Goal: Task Accomplishment & Management: Use online tool/utility

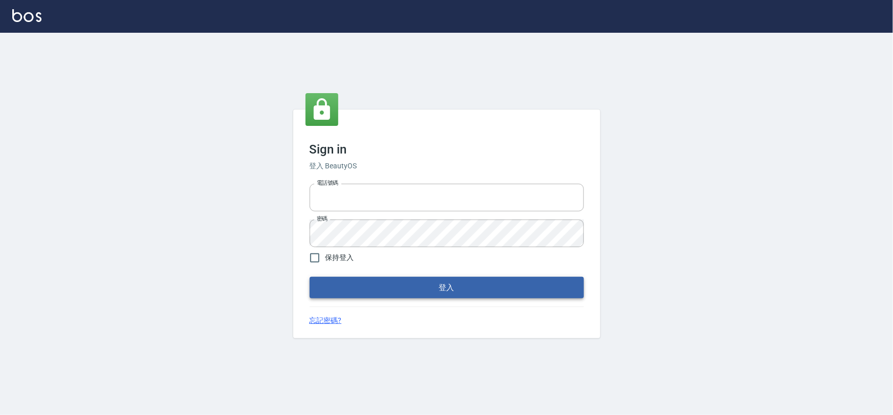
type input "0975575780"
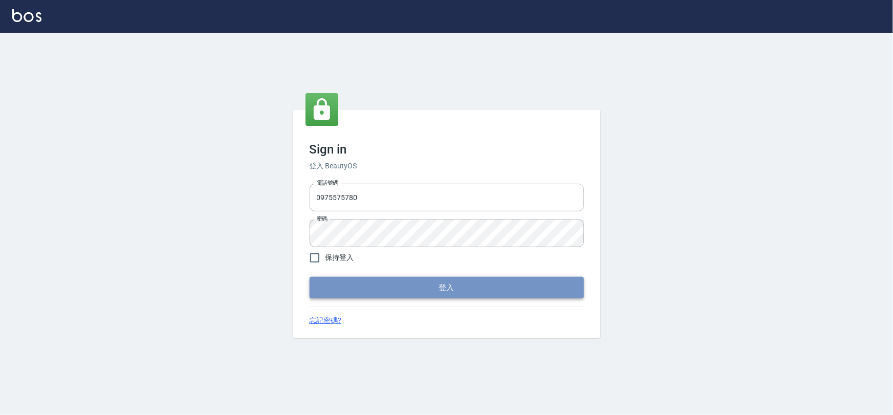
click at [462, 286] on button "登入" at bounding box center [447, 287] width 274 height 21
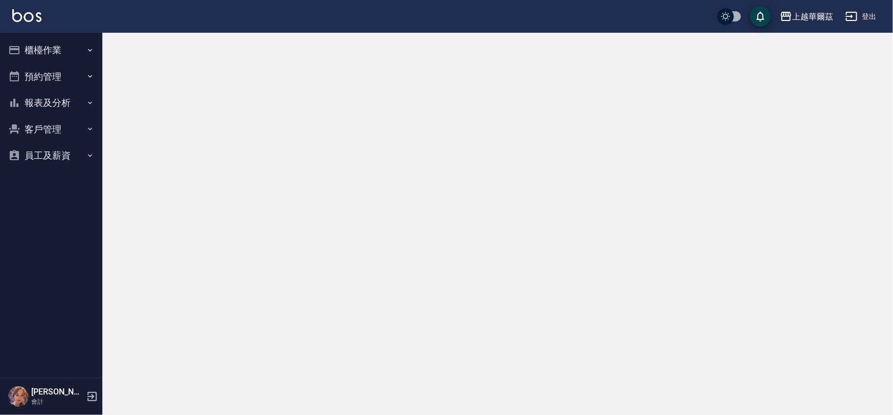
click at [56, 47] on button "櫃檯作業" at bounding box center [51, 50] width 94 height 27
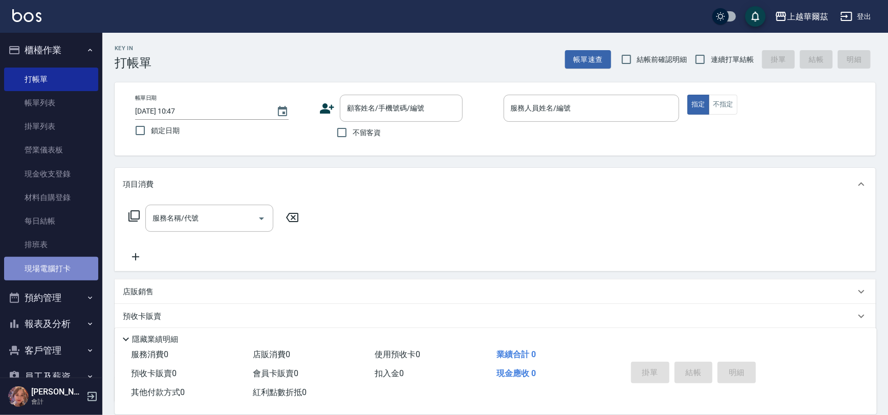
click at [62, 263] on link "現場電腦打卡" at bounding box center [51, 269] width 94 height 24
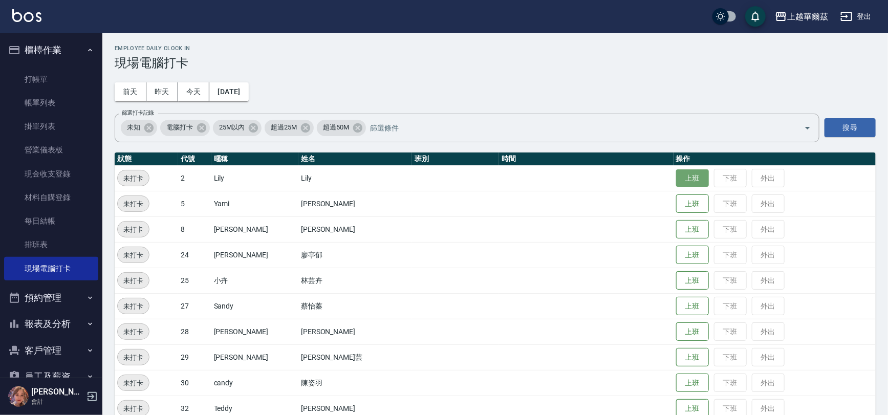
click at [676, 173] on button "上班" at bounding box center [692, 178] width 33 height 18
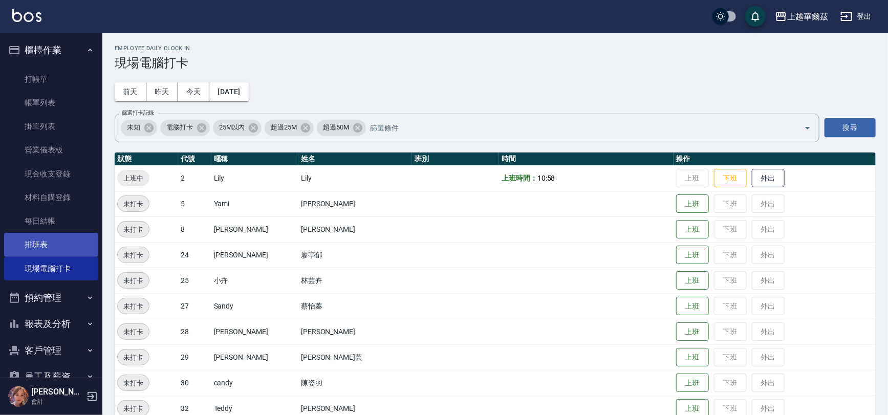
click at [46, 249] on link "排班表" at bounding box center [51, 245] width 94 height 24
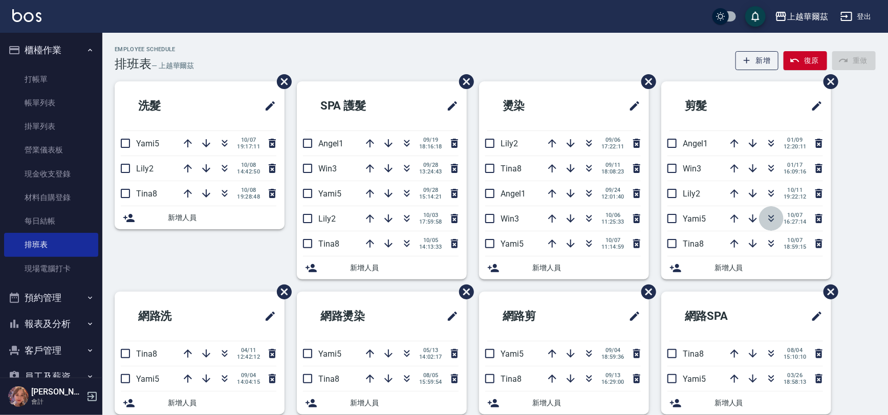
click at [760, 210] on button "button" at bounding box center [771, 218] width 25 height 25
